Goal: Find contact information: Find contact information

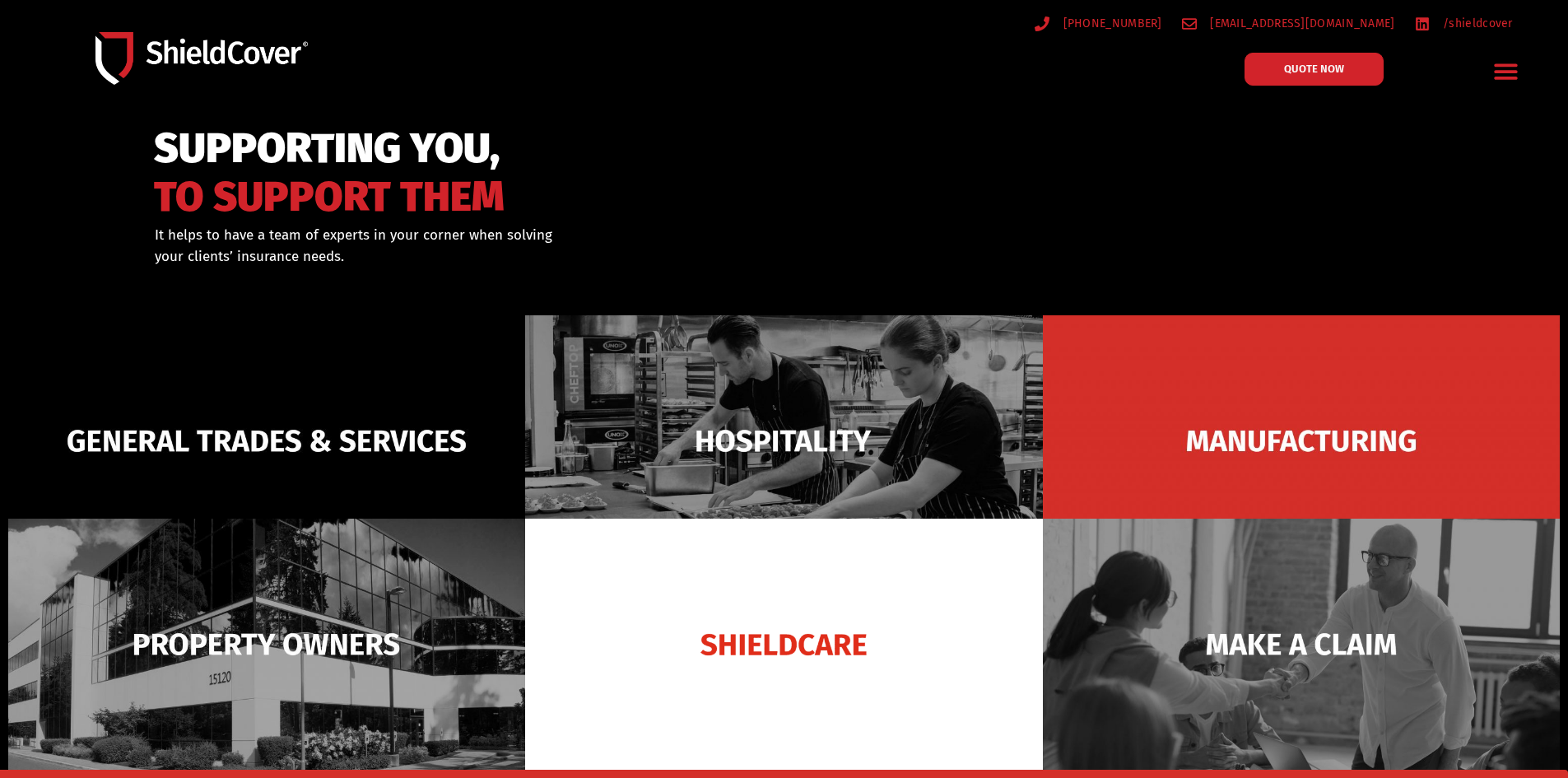
click at [1500, 75] on icon "Menu Toggle" at bounding box center [1505, 71] width 26 height 26
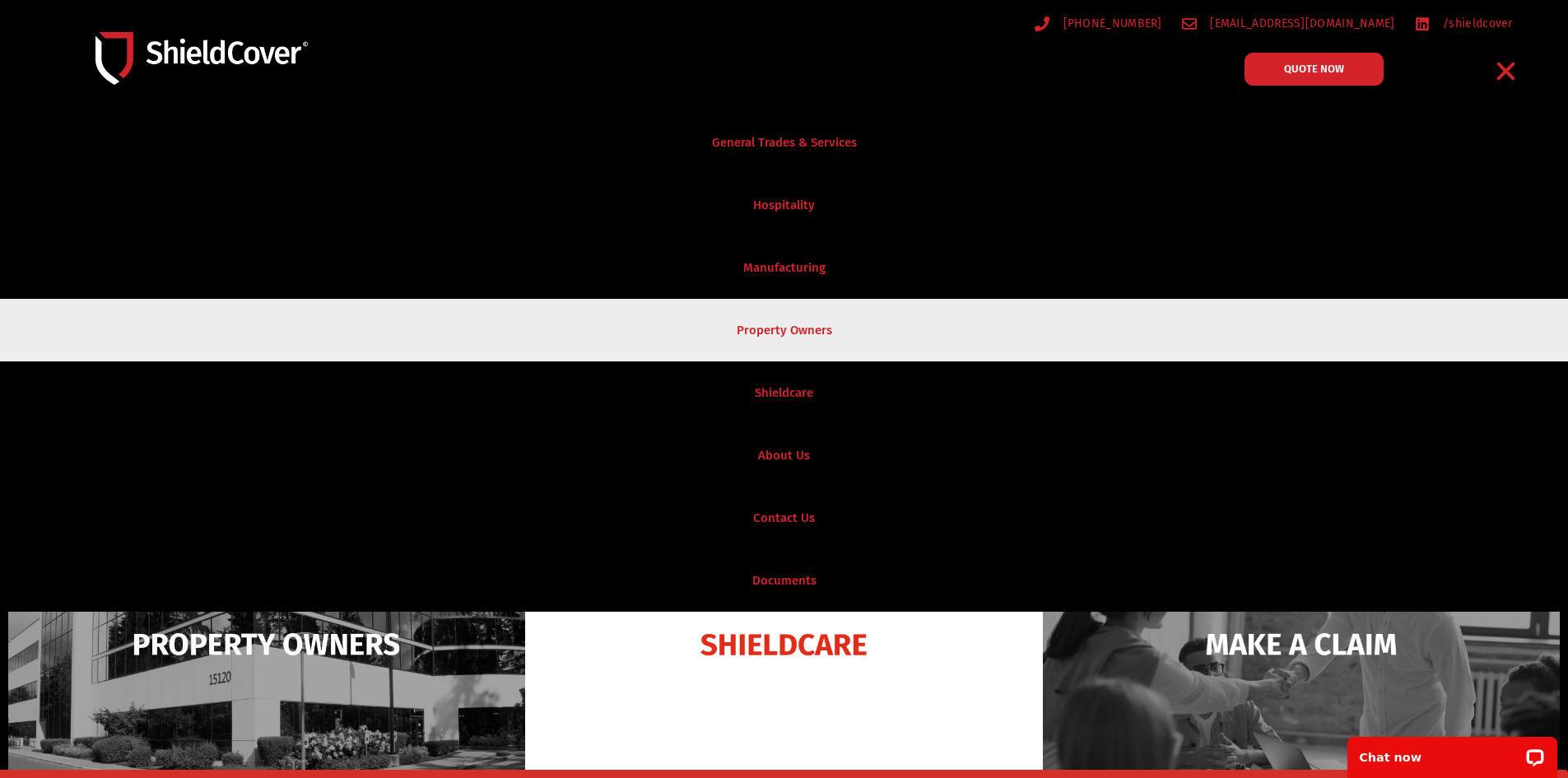
click at [805, 336] on link "Property Owners" at bounding box center [784, 330] width 1568 height 63
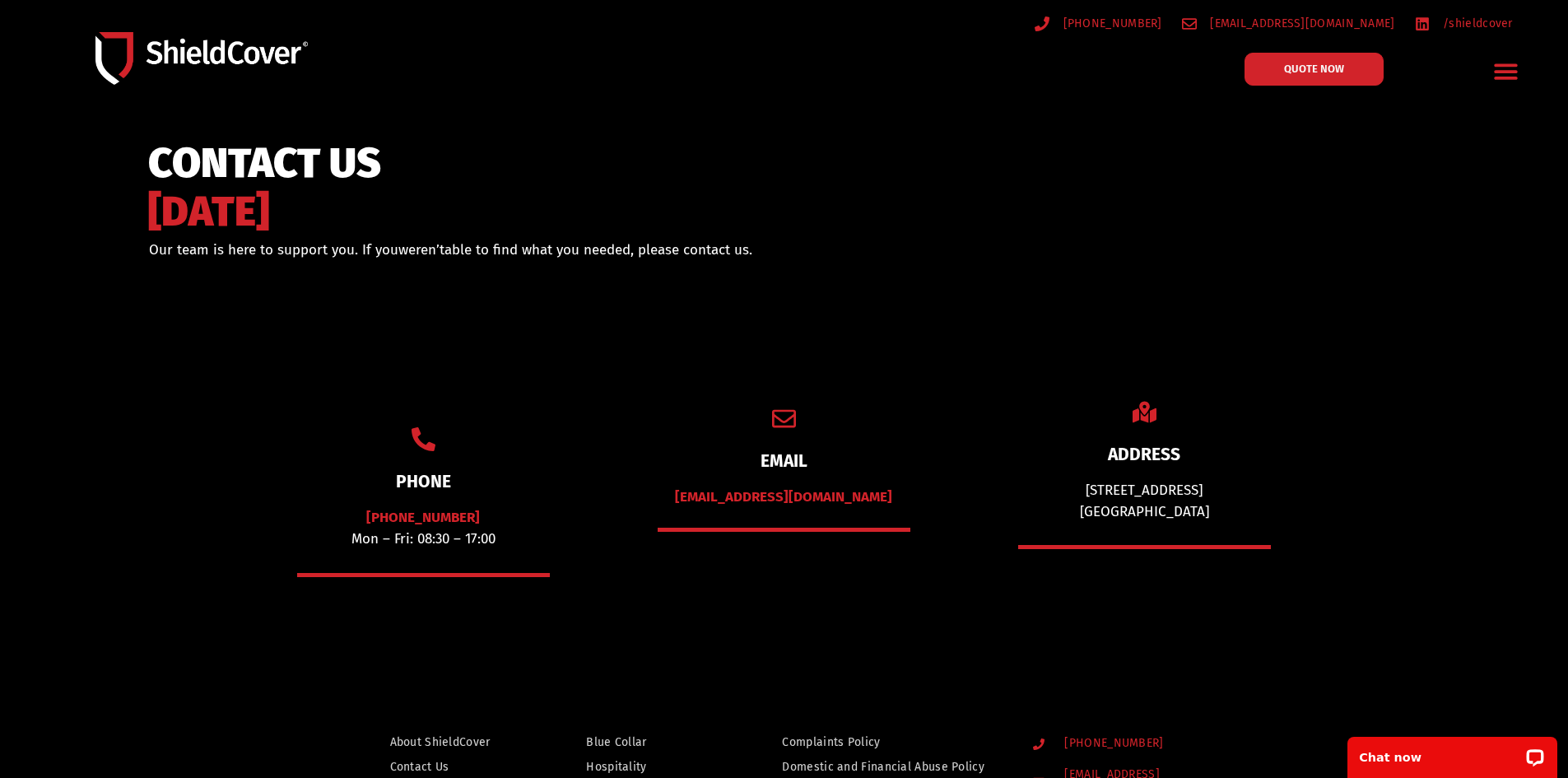
drag, startPoint x: 761, startPoint y: 249, endPoint x: 129, endPoint y: 246, distance: 632.0
click at [129, 246] on div "CONTACT US [DATE] Our team is here to support you. If you weren’t able to find …" at bounding box center [448, 264] width 645 height 92
click at [141, 316] on section "PHONE (07) 3510 9535 Mon – Fri: 08:30 – 17:00 EMAIL hello@shieldcover.com.au AD…" at bounding box center [784, 482] width 1568 height 335
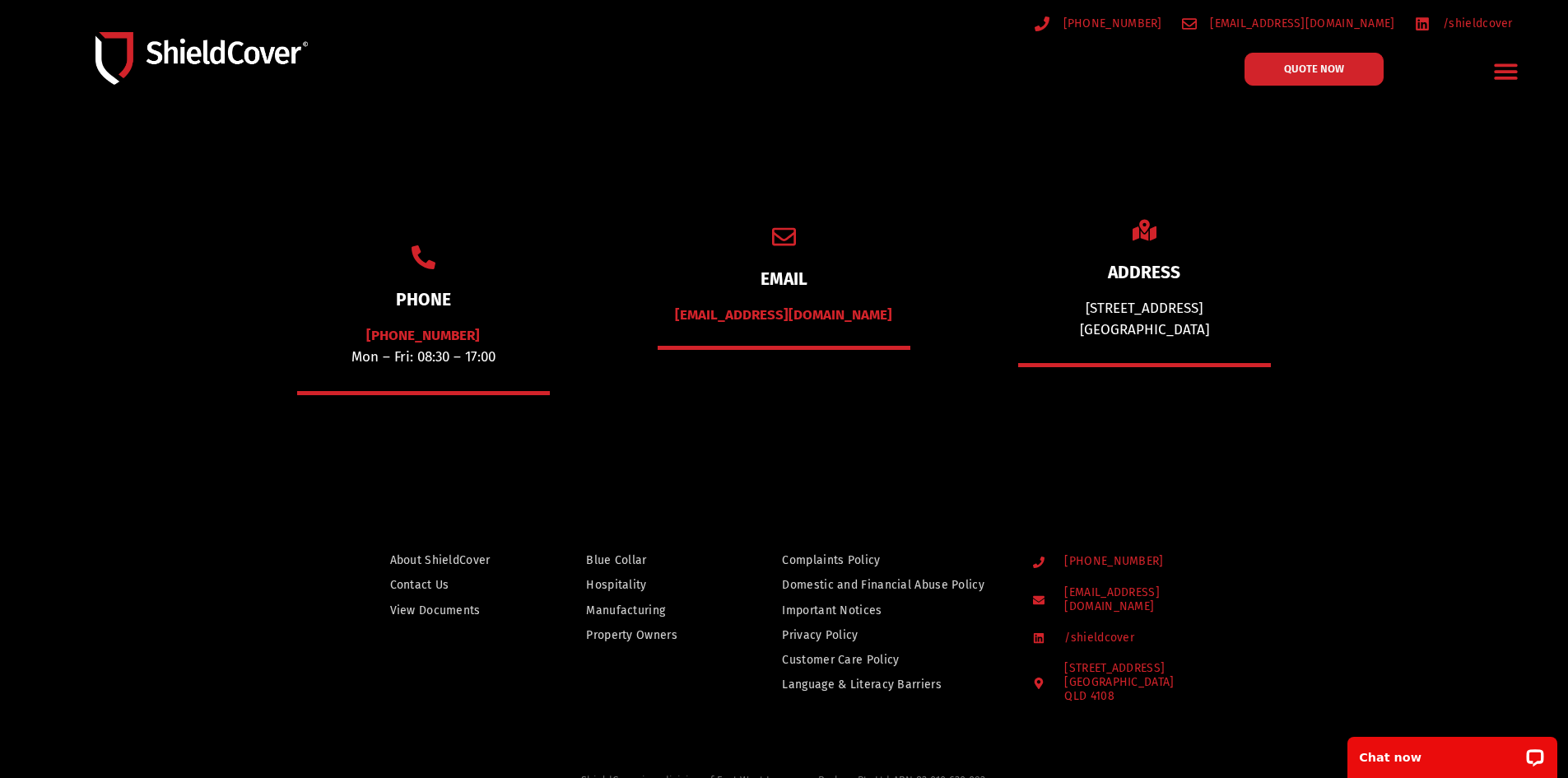
scroll to position [247, 0]
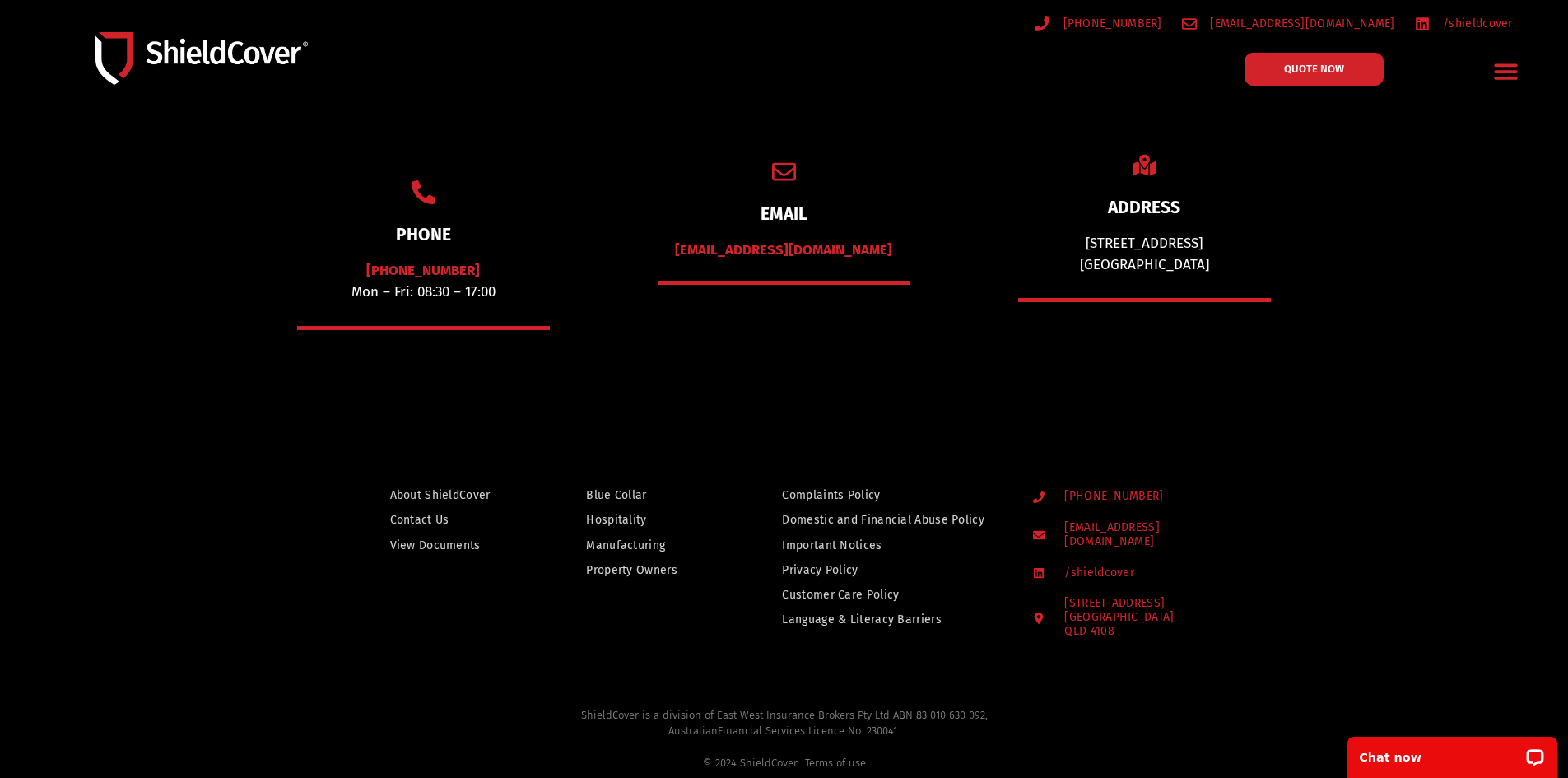
click at [1504, 70] on icon "Menu Toggle" at bounding box center [1505, 71] width 26 height 26
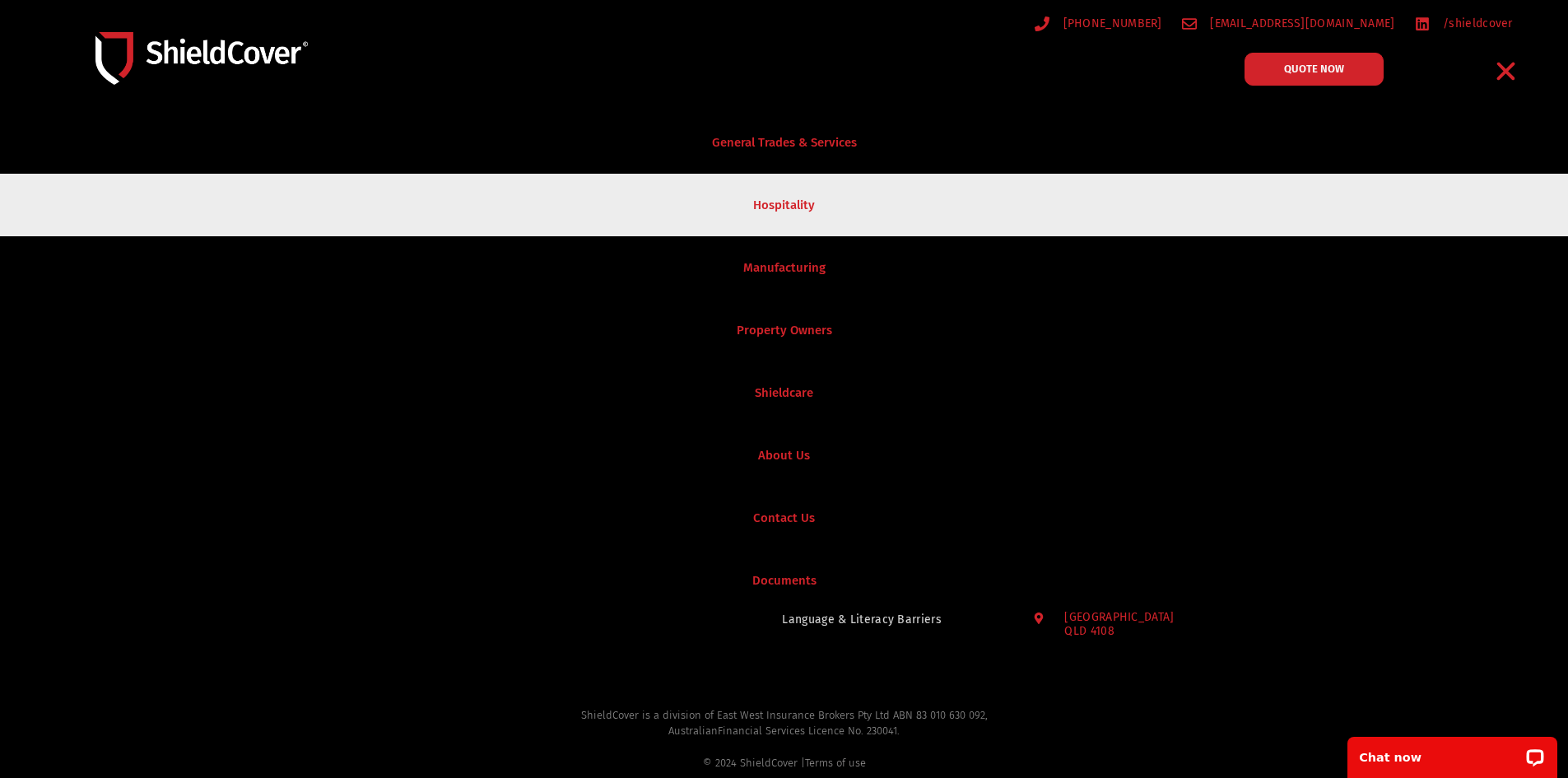
click at [1434, 224] on link "Hospitality" at bounding box center [784, 205] width 1568 height 63
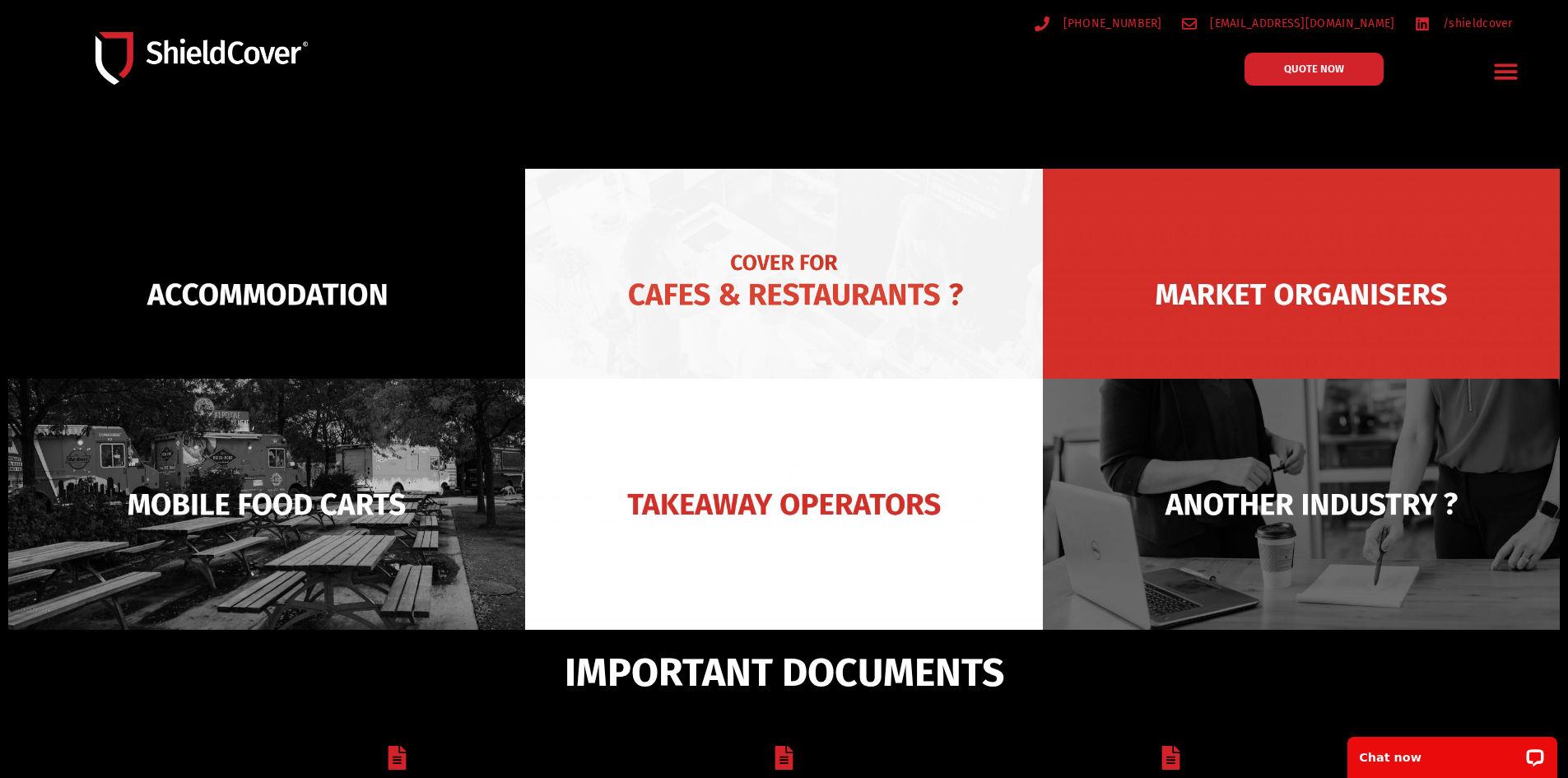
click at [744, 294] on img at bounding box center [783, 294] width 517 height 251
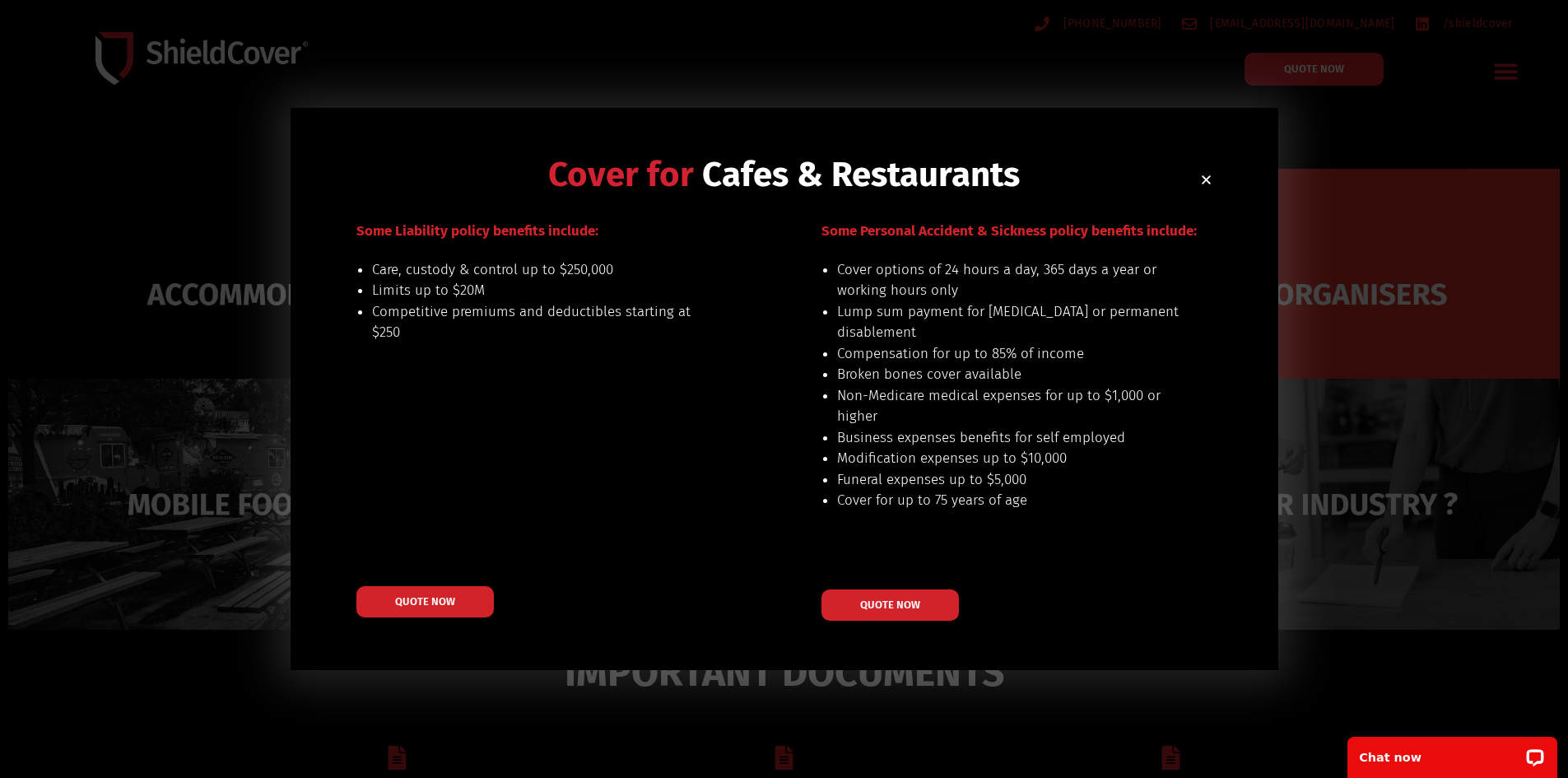
click at [1209, 179] on icon "Close" at bounding box center [1206, 179] width 13 height 13
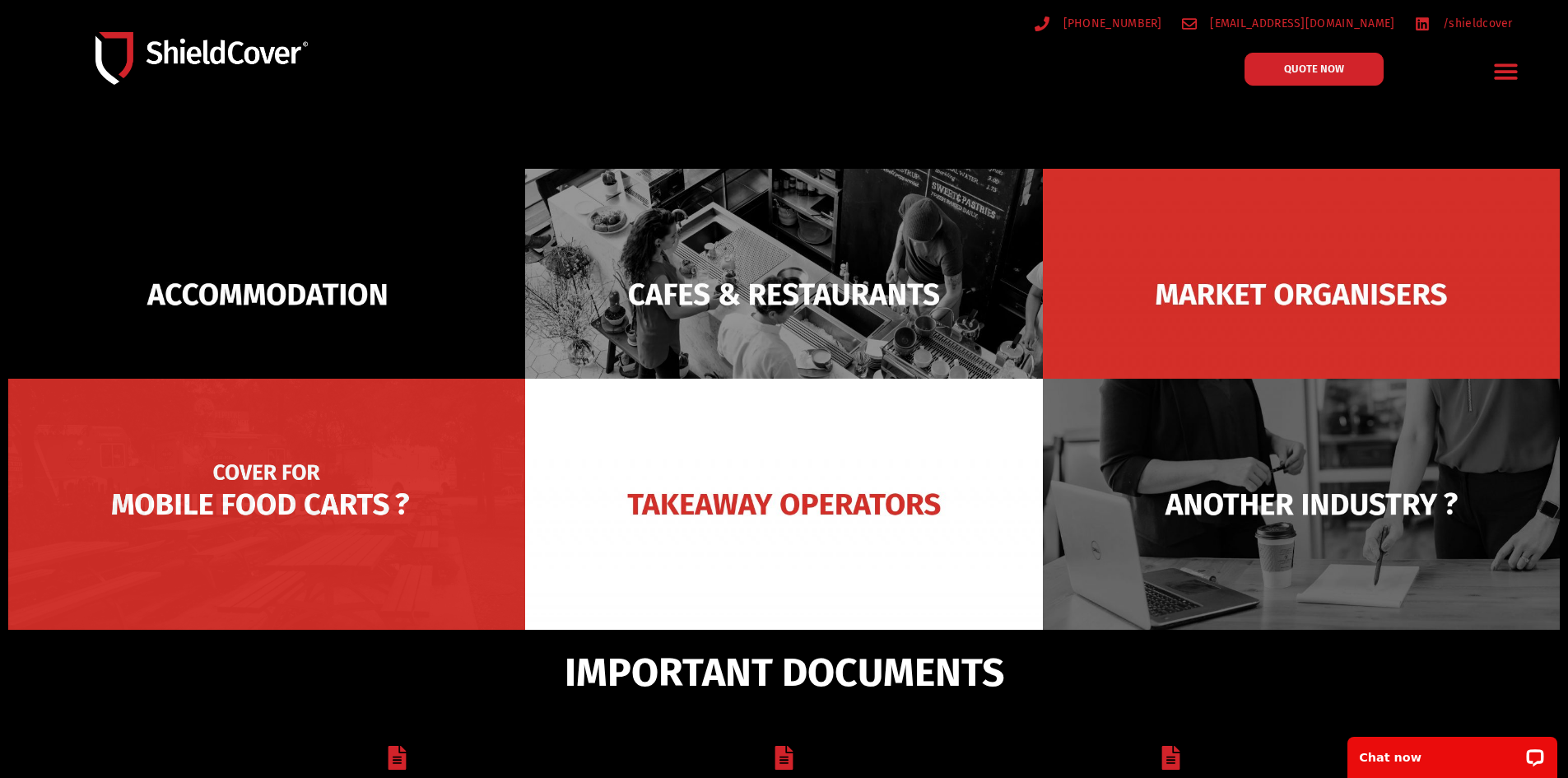
click at [300, 513] on img at bounding box center [266, 504] width 517 height 251
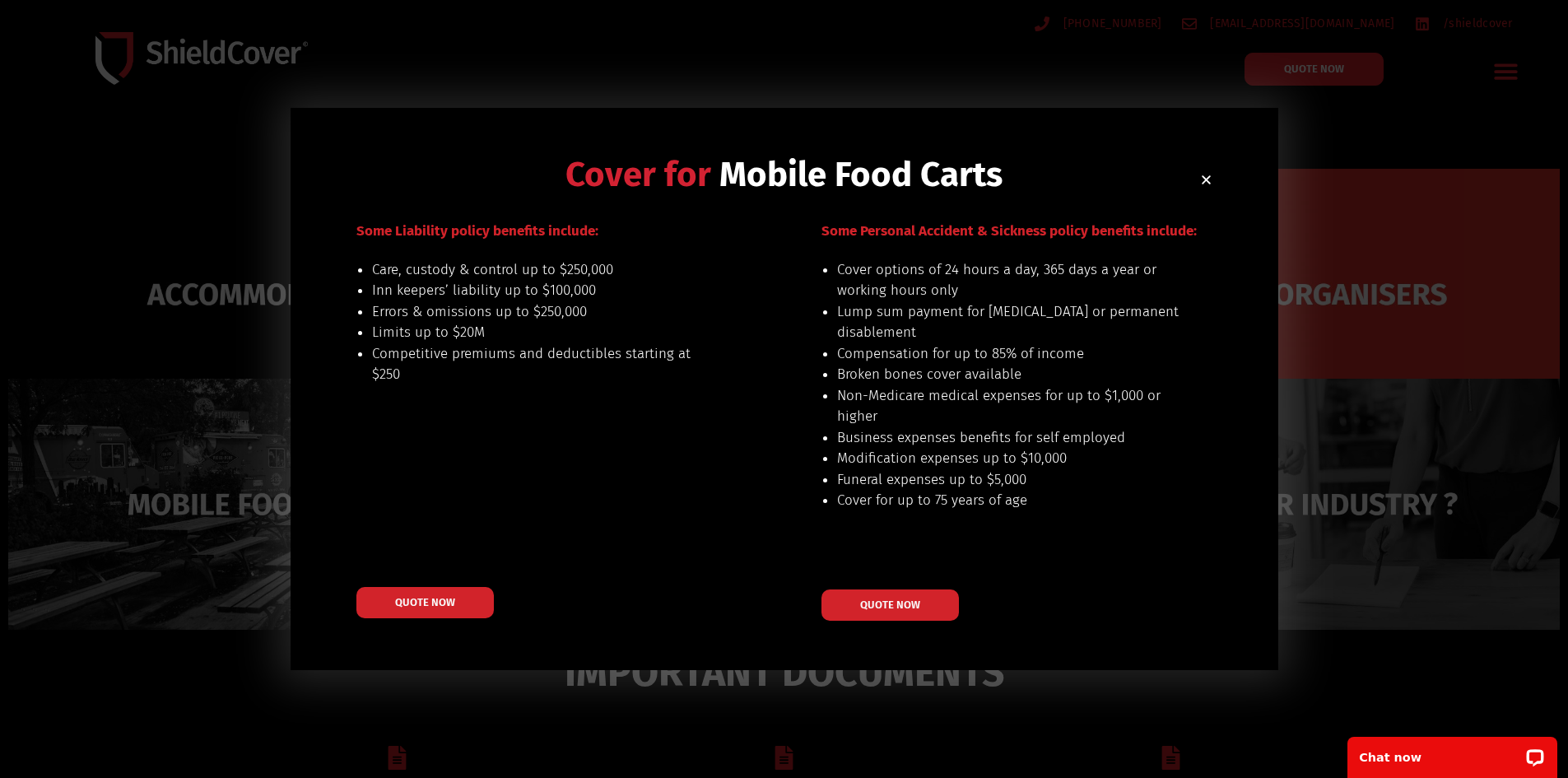
click at [1204, 180] on use "Close" at bounding box center [1206, 179] width 9 height 9
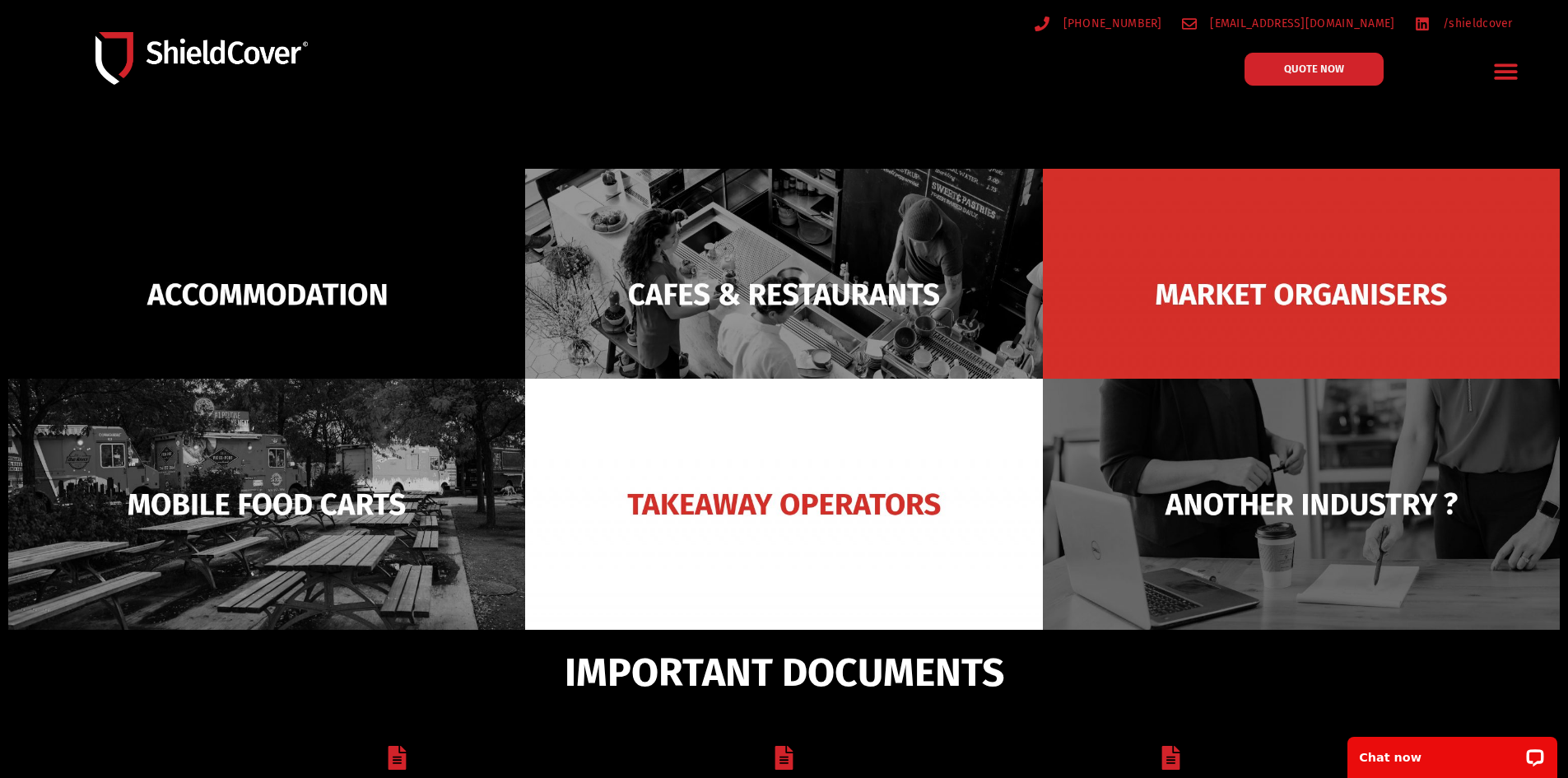
click at [1505, 70] on icon "Menu Toggle" at bounding box center [1505, 71] width 26 height 26
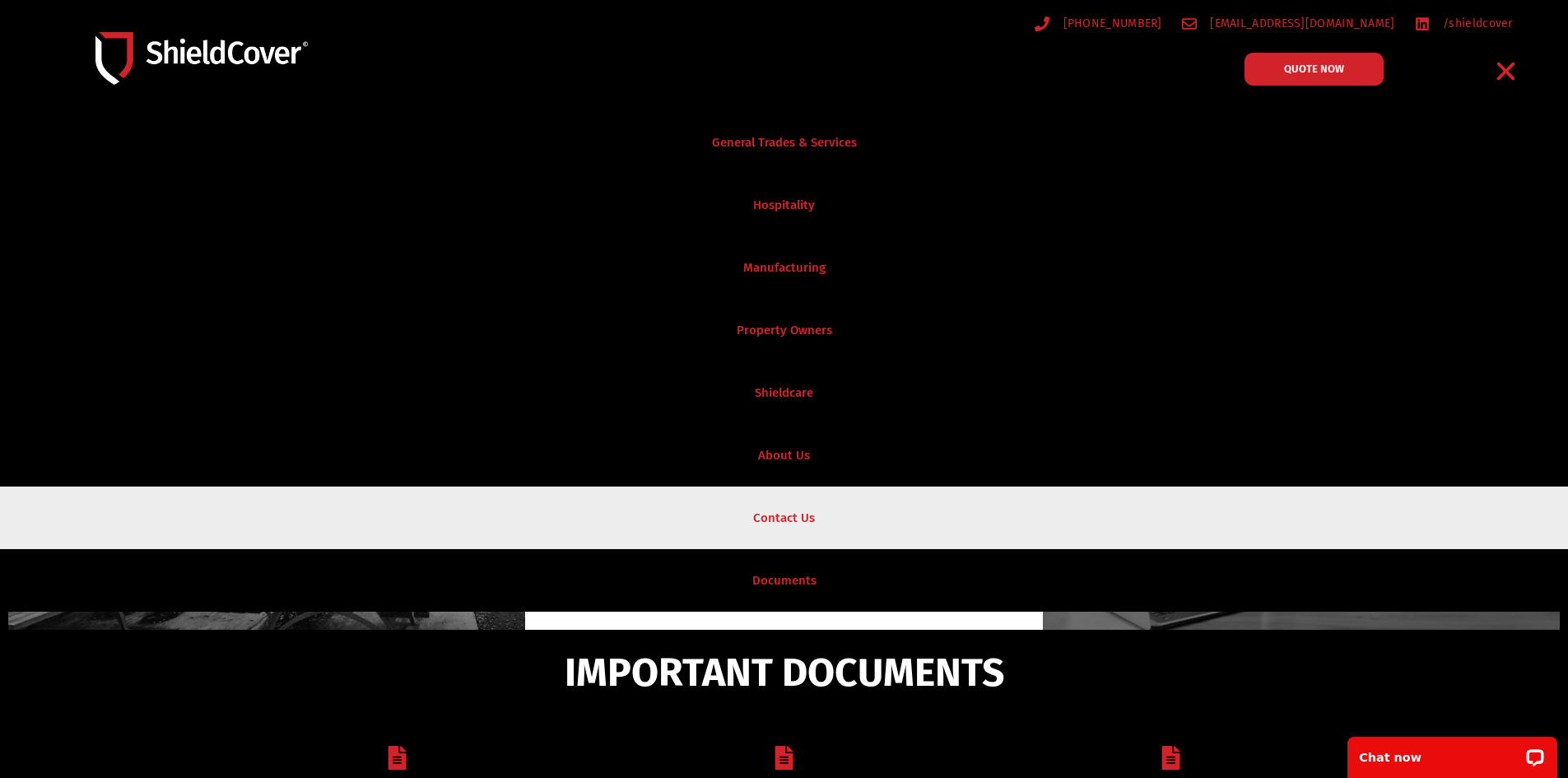
click at [790, 518] on link "Contact Us" at bounding box center [784, 518] width 1568 height 63
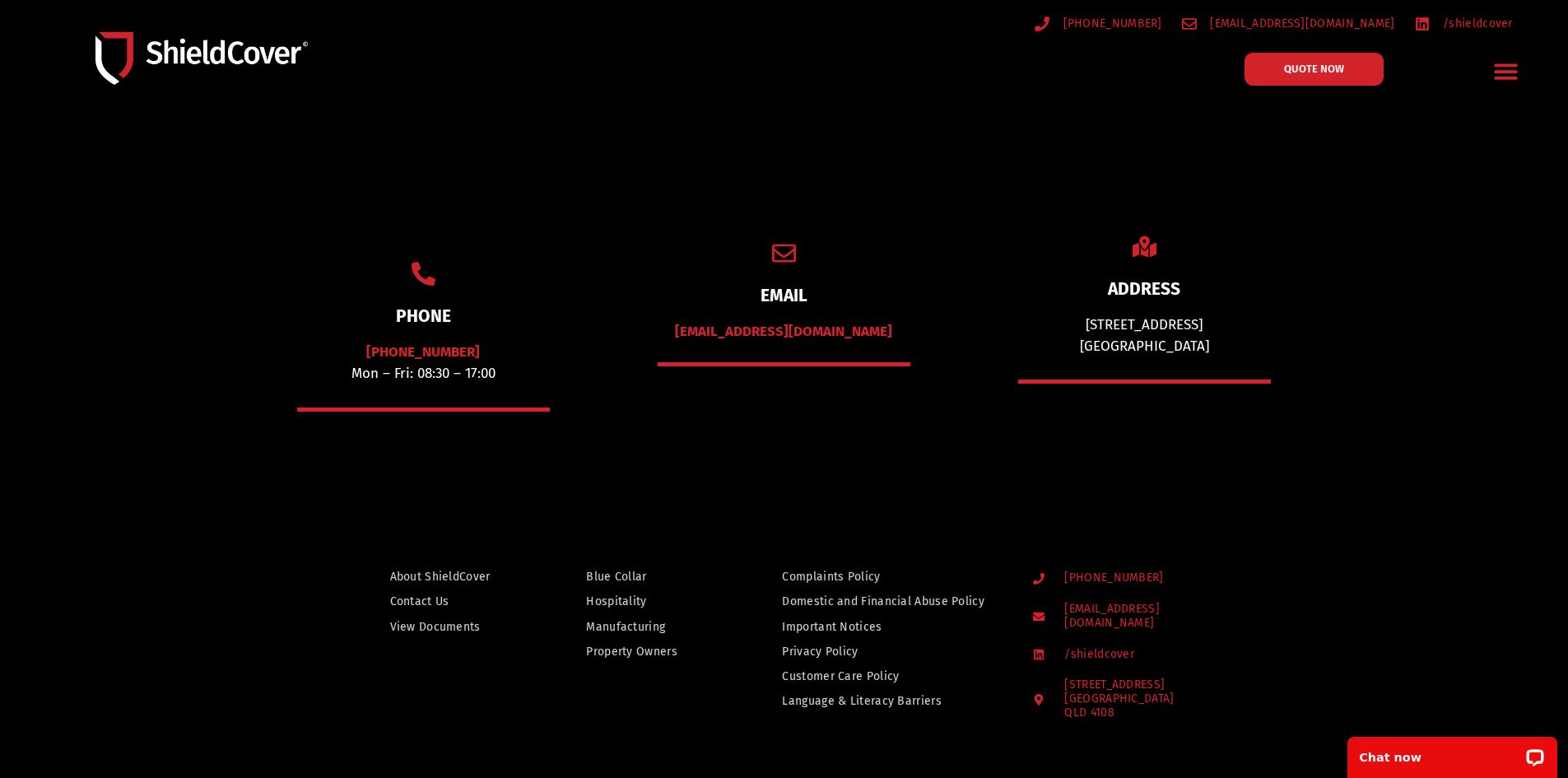
scroll to position [151, 0]
